Goal: Entertainment & Leisure: Consume media (video, audio)

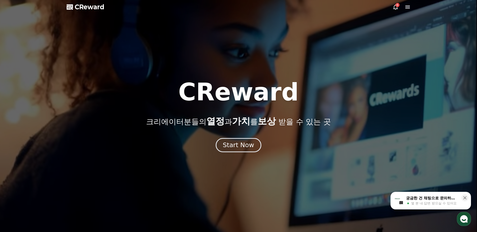
click at [231, 148] on div "Start Now" at bounding box center [238, 145] width 31 height 9
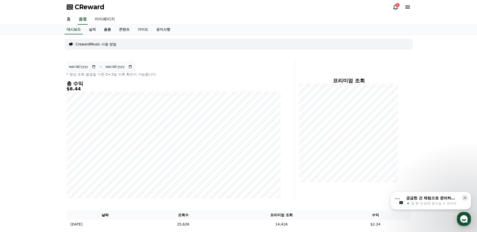
click at [109, 31] on link "음원" at bounding box center [107, 30] width 15 height 10
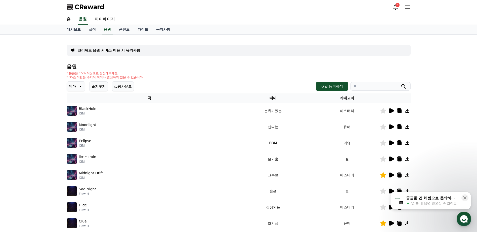
click at [101, 87] on button "즐겨찾기" at bounding box center [98, 86] width 19 height 10
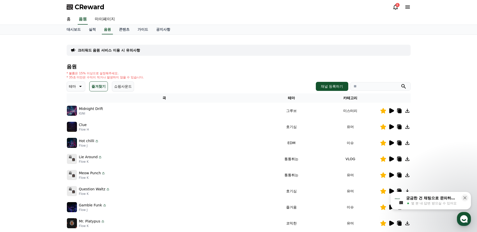
click at [389, 109] on icon at bounding box center [391, 111] width 6 height 6
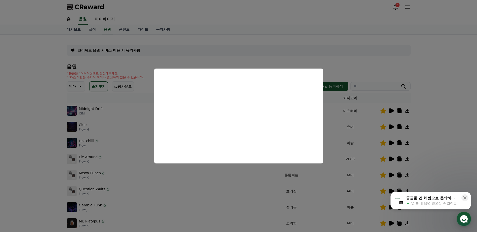
click at [438, 119] on button "close modal" at bounding box center [238, 116] width 477 height 232
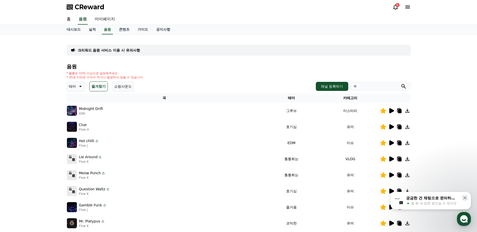
click at [392, 142] on icon at bounding box center [391, 143] width 5 height 5
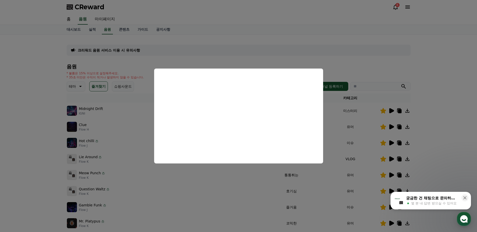
click at [400, 143] on button "close modal" at bounding box center [238, 116] width 477 height 232
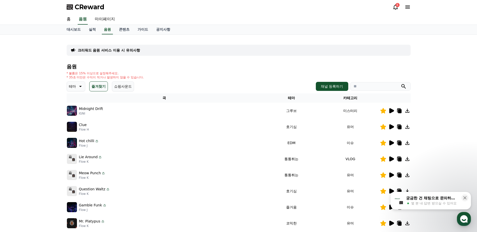
click at [20, 156] on div "크리워드 음원 서비스 이용 시 유의사항 음원 * 볼륨은 15% 이상으로 설정해주세요. * 35초 미만은 수익이 적거나 발생하지 않을 수 있습니…" at bounding box center [238, 156] width 477 height 243
click at [400, 142] on icon at bounding box center [400, 144] width 4 height 4
